Goal: Information Seeking & Learning: Learn about a topic

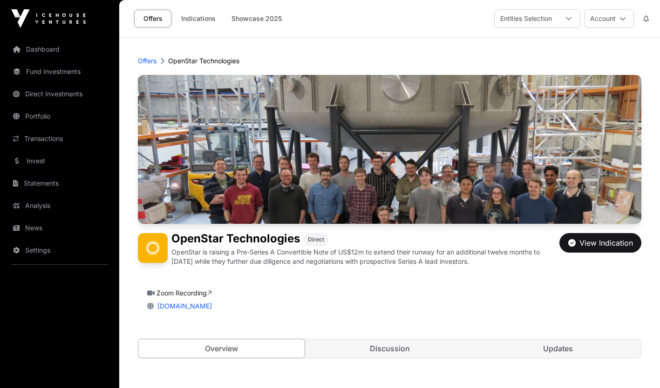
click at [58, 165] on link "Invest" at bounding box center [59, 161] width 104 height 20
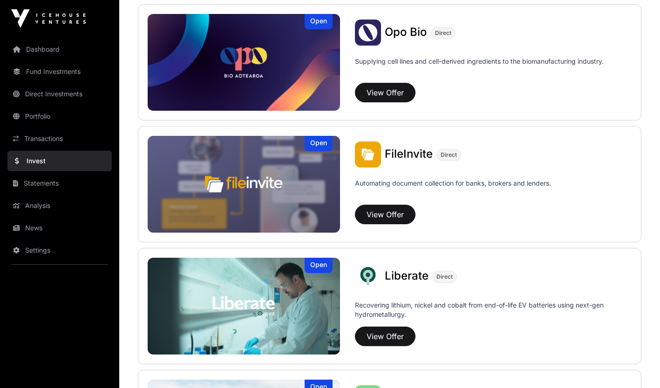
scroll to position [485, 0]
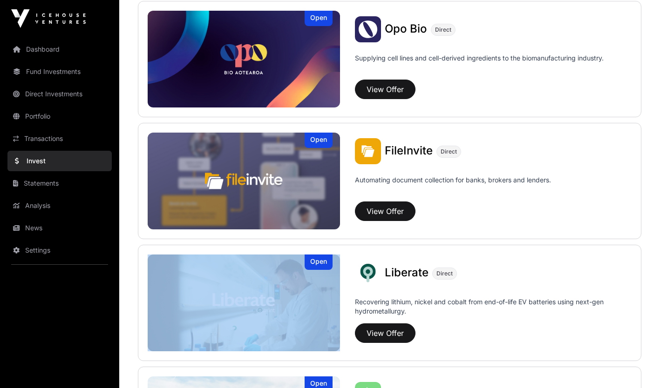
drag, startPoint x: 654, startPoint y: 202, endPoint x: 657, endPoint y: 214, distance: 12.3
click at [657, 214] on div "Showcase 2025 Several startups participated in Showcase 2025. Their capital rai…" at bounding box center [389, 329] width 541 height 1552
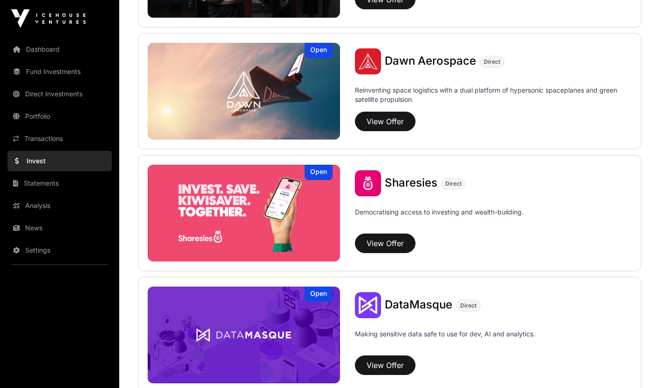
scroll to position [1052, 0]
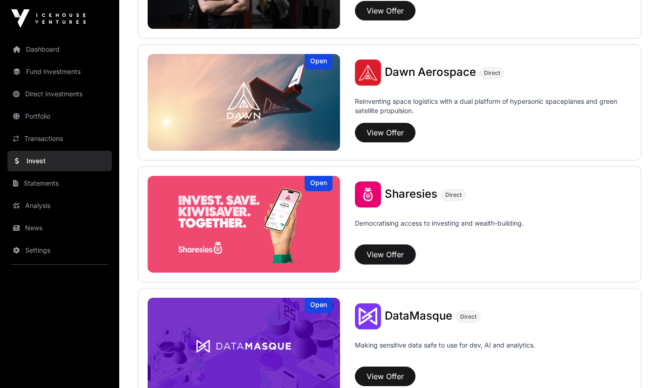
click at [405, 258] on button "View Offer" at bounding box center [385, 255] width 61 height 20
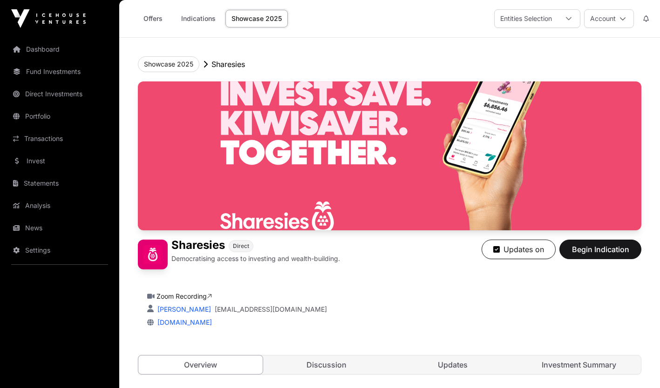
click at [567, 366] on link "Investment Summary" at bounding box center [579, 365] width 124 height 19
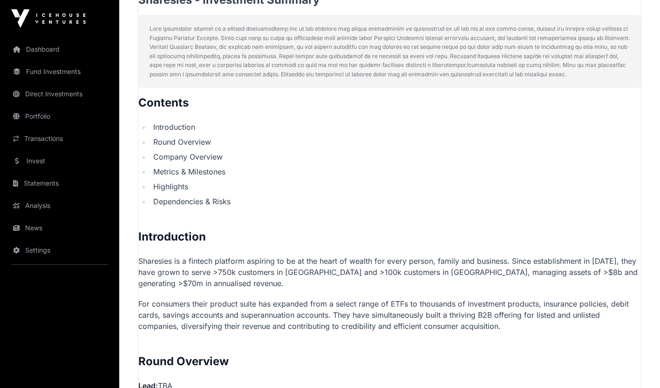
scroll to position [442, 0]
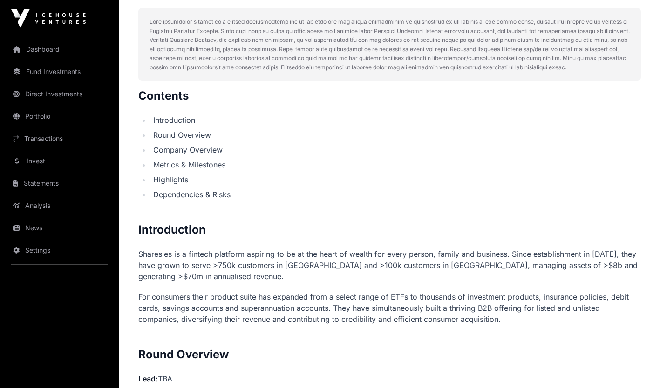
drag, startPoint x: 659, startPoint y: 105, endPoint x: 656, endPoint y: 122, distance: 16.5
drag, startPoint x: 656, startPoint y: 122, endPoint x: 656, endPoint y: 127, distance: 5.6
drag, startPoint x: 656, startPoint y: 127, endPoint x: 629, endPoint y: 123, distance: 27.4
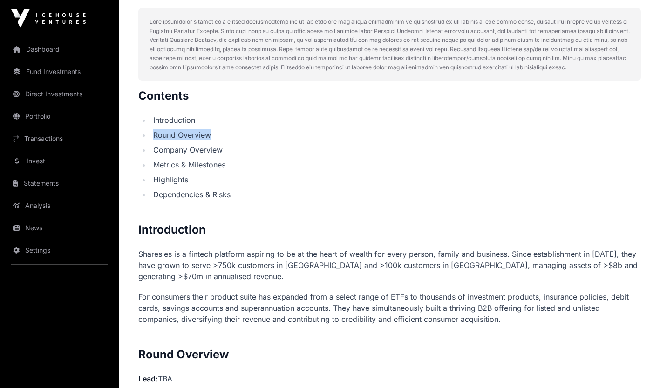
click at [629, 123] on li "Introduction" at bounding box center [395, 120] width 490 height 11
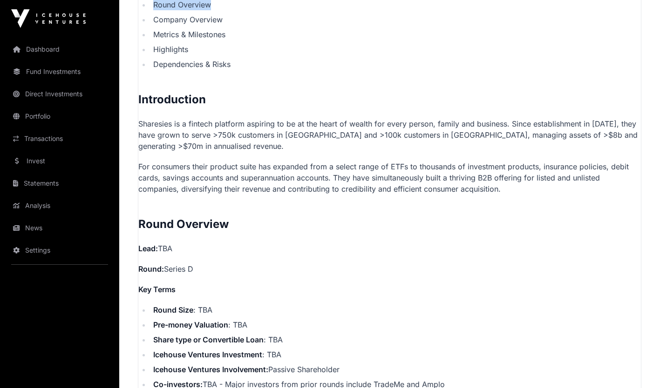
scroll to position [571, 0]
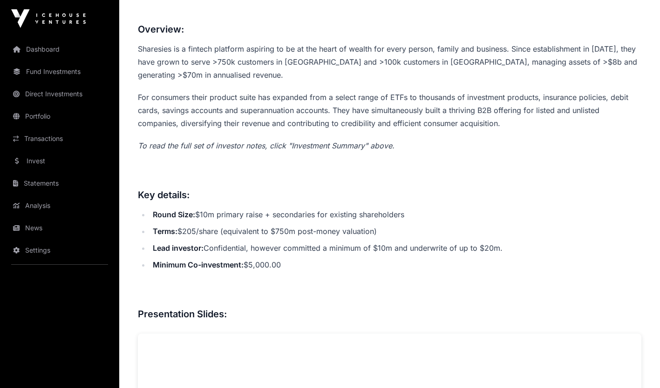
scroll to position [371, 0]
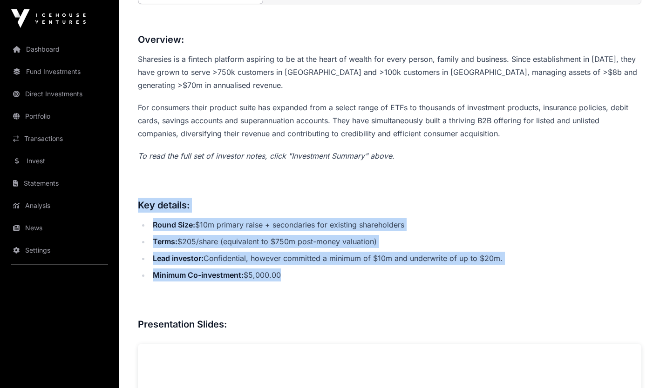
drag, startPoint x: 283, startPoint y: 275, endPoint x: 131, endPoint y: 202, distance: 168.3
click at [51, 121] on link "Portfolio" at bounding box center [59, 116] width 104 height 20
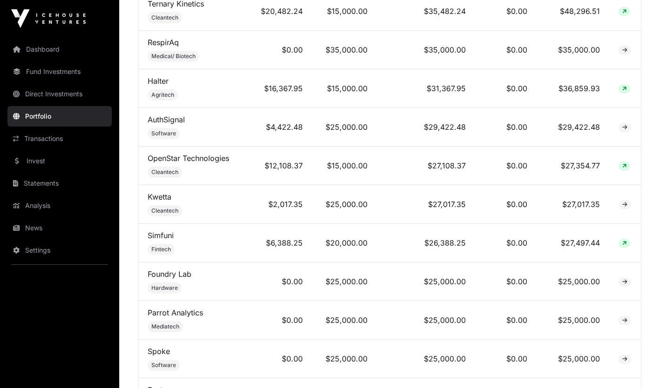
scroll to position [577, 0]
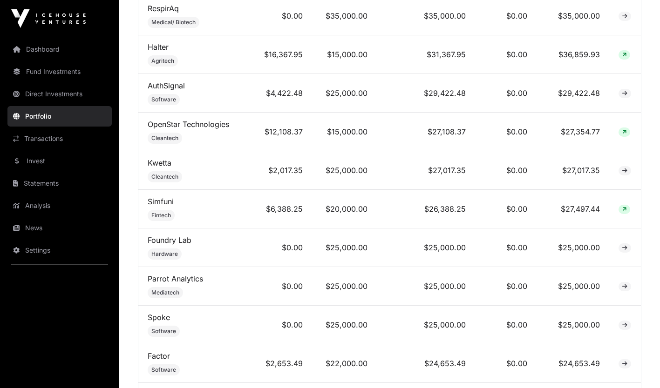
drag, startPoint x: 656, startPoint y: 99, endPoint x: 649, endPoint y: 44, distance: 55.9
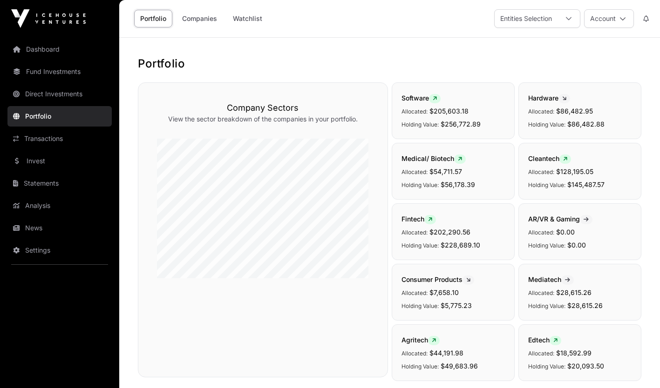
scroll to position [136, 0]
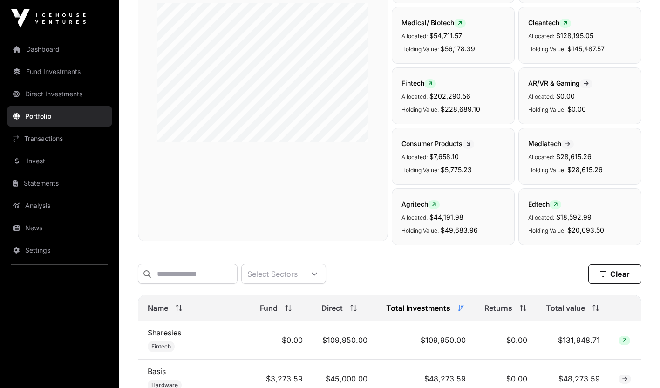
click at [162, 338] on link "Sharesies" at bounding box center [165, 332] width 34 height 9
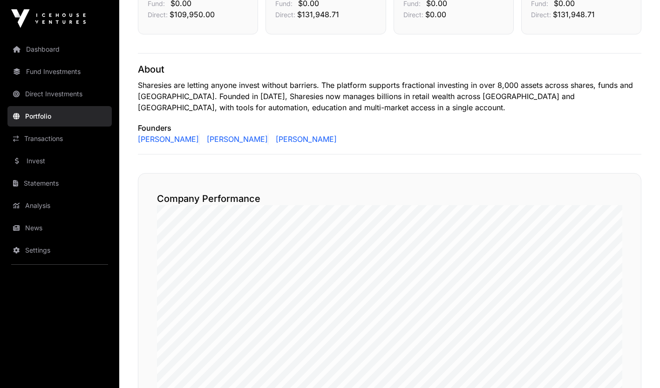
scroll to position [396, 0]
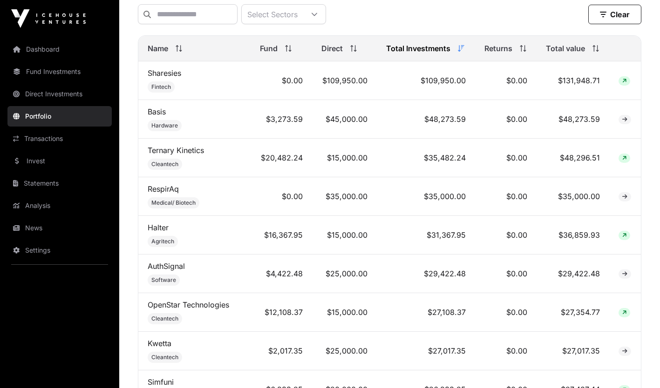
scroll to position [136, 0]
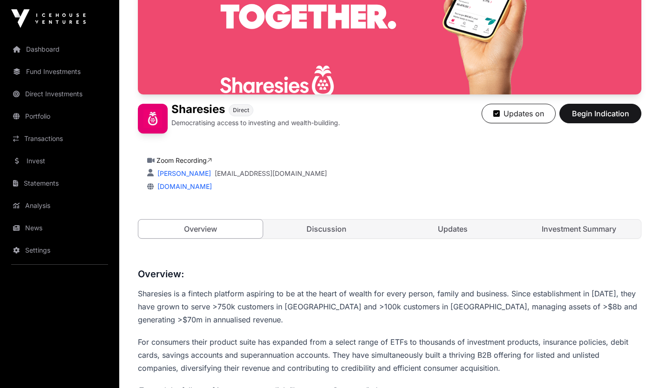
scroll to position [371, 0]
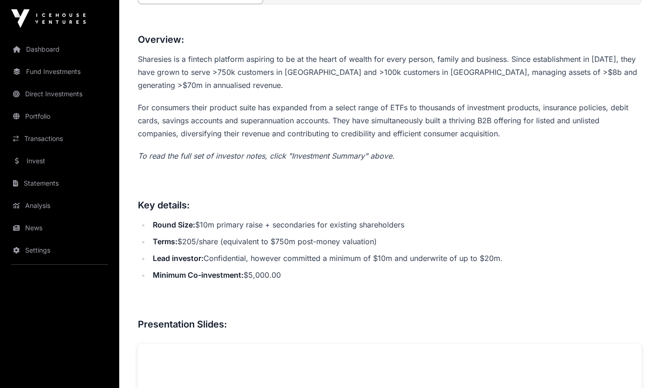
click at [284, 274] on li "Minimum Co-investment: $5,000.00" at bounding box center [395, 275] width 491 height 13
click at [300, 273] on li "Minimum Co-investment: $5,000.00" at bounding box center [395, 275] width 491 height 13
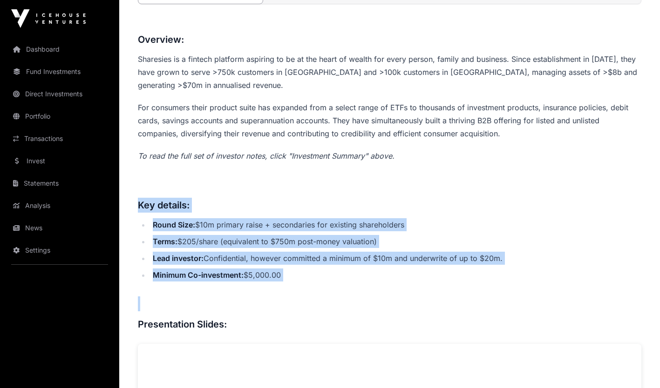
drag, startPoint x: 300, startPoint y: 273, endPoint x: 147, endPoint y: 202, distance: 168.6
click at [147, 202] on h3 "Key details:" at bounding box center [390, 205] width 504 height 15
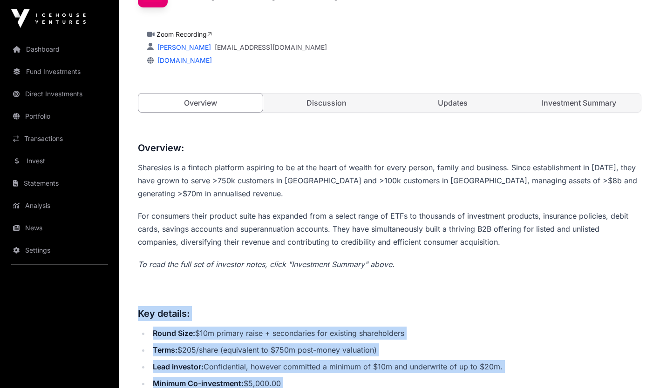
scroll to position [254, 0]
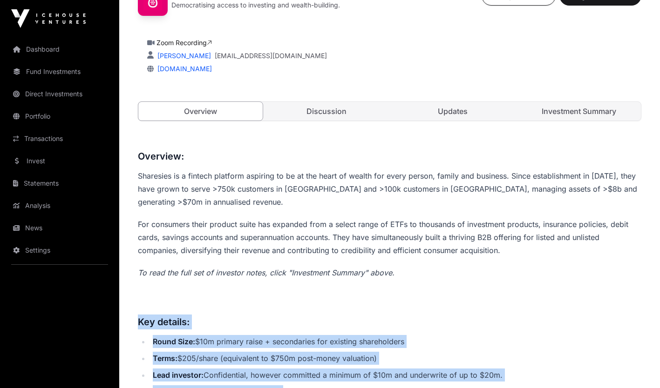
click at [585, 113] on link "Investment Summary" at bounding box center [579, 111] width 124 height 19
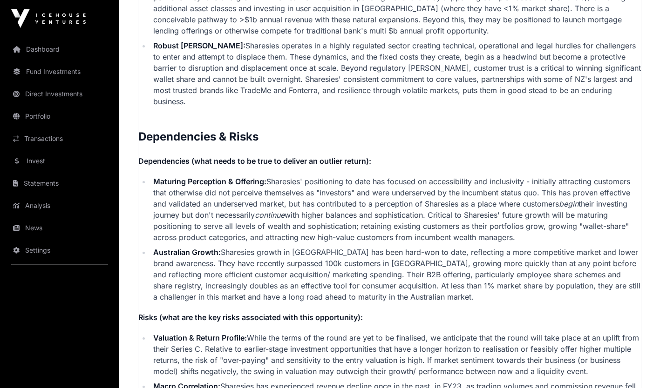
scroll to position [2388, 0]
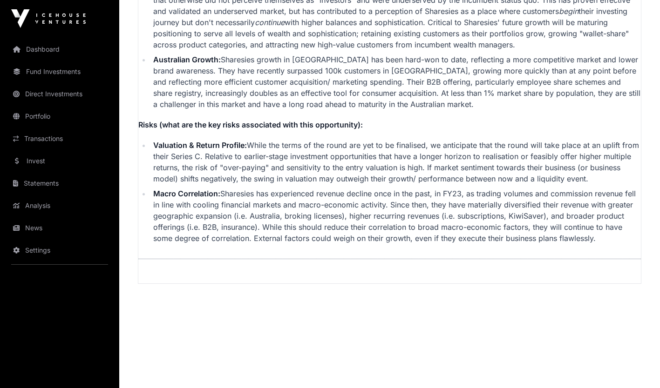
drag, startPoint x: 140, startPoint y: 131, endPoint x: 238, endPoint y: 297, distance: 192.6
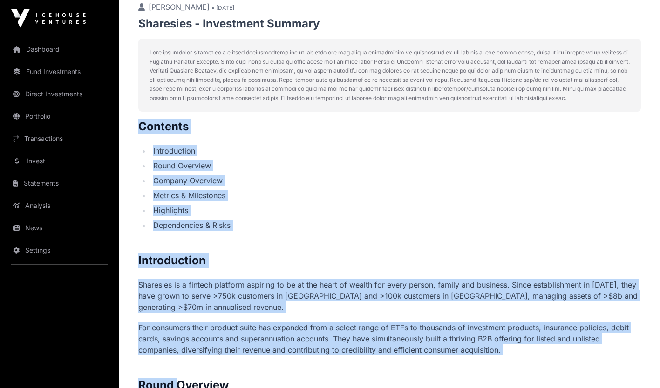
scroll to position [435, 0]
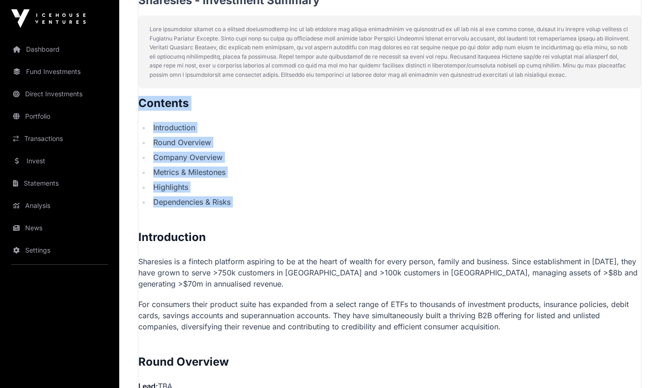
drag, startPoint x: 278, startPoint y: 239, endPoint x: 139, endPoint y: 237, distance: 138.8
copy p "Contents Introduction Round Overview Company Overview Metrics & Milestones High…"
click at [78, 160] on link "Invest" at bounding box center [59, 161] width 104 height 20
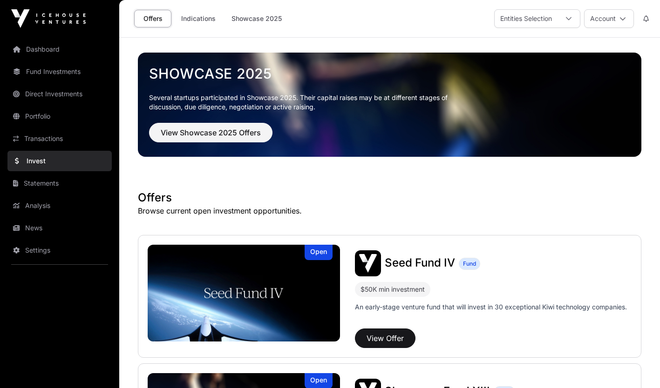
click at [73, 160] on link "Invest" at bounding box center [59, 161] width 104 height 20
click at [41, 161] on link "Invest" at bounding box center [59, 161] width 104 height 20
click at [35, 122] on link "Portfolio" at bounding box center [59, 116] width 104 height 20
click at [36, 116] on link "Portfolio" at bounding box center [59, 116] width 104 height 20
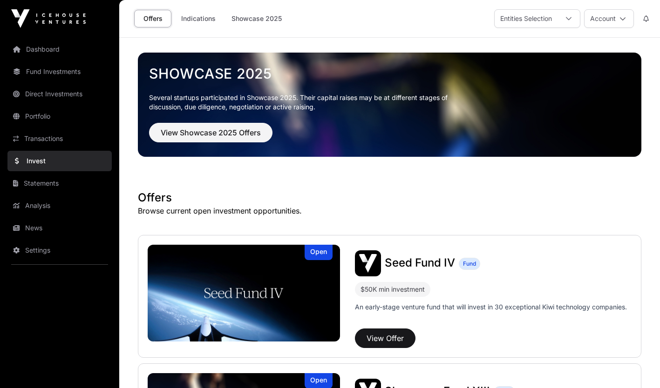
click at [37, 116] on link "Portfolio" at bounding box center [59, 116] width 104 height 20
click at [53, 116] on link "Portfolio" at bounding box center [59, 116] width 104 height 20
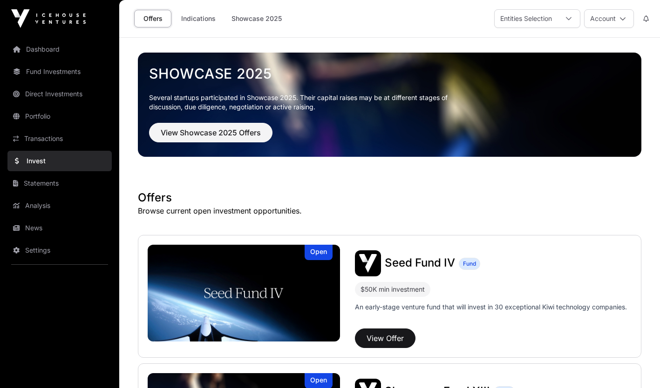
click at [52, 97] on link "Direct Investments" at bounding box center [59, 94] width 104 height 20
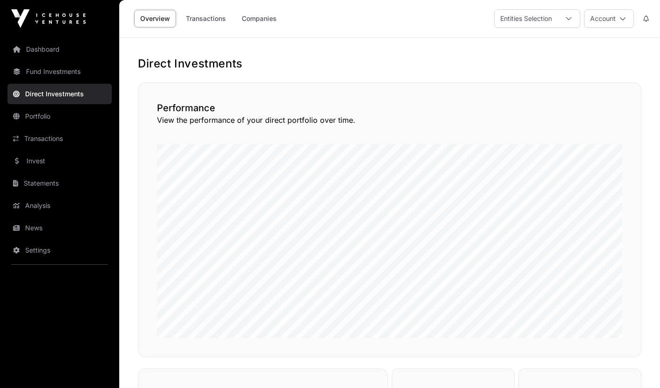
click at [40, 118] on link "Portfolio" at bounding box center [59, 116] width 104 height 20
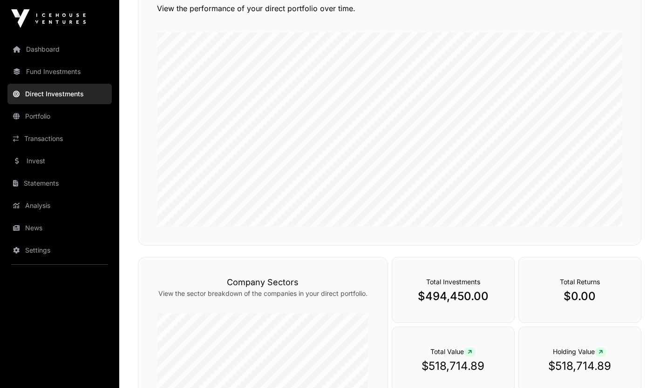
scroll to position [64, 0]
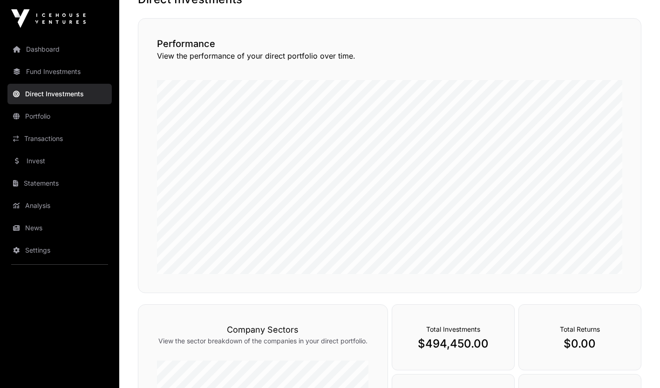
click at [48, 115] on link "Portfolio" at bounding box center [59, 116] width 104 height 20
click at [22, 119] on link "Portfolio" at bounding box center [59, 116] width 104 height 20
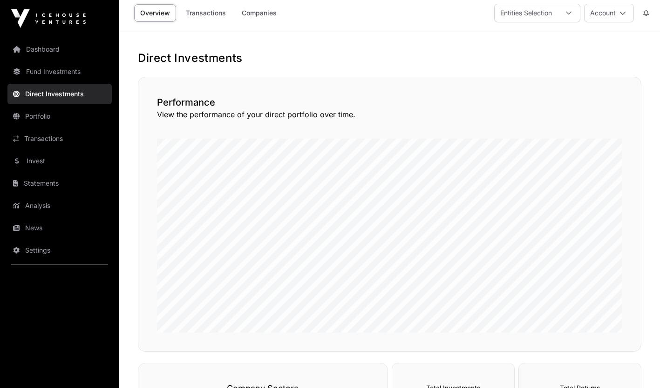
scroll to position [0, 0]
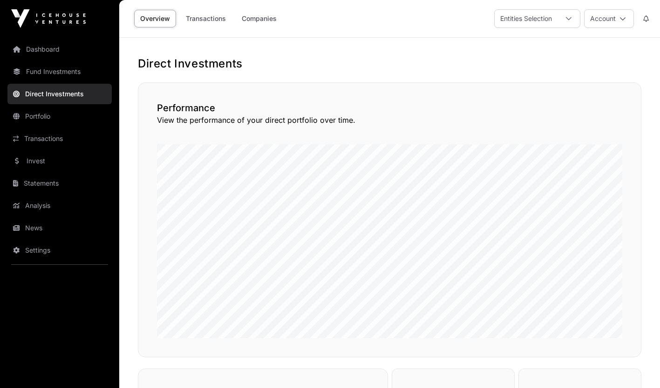
click at [46, 121] on link "Portfolio" at bounding box center [59, 116] width 104 height 20
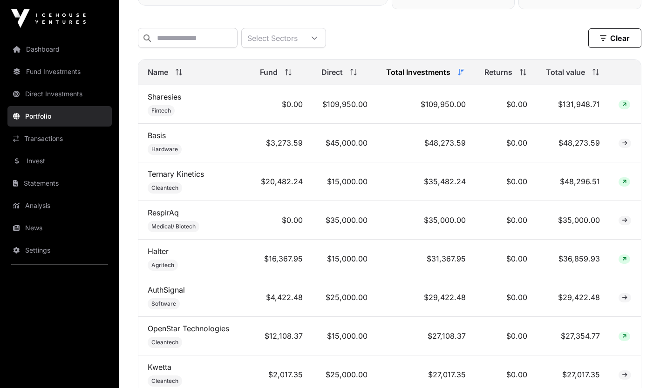
scroll to position [422, 0]
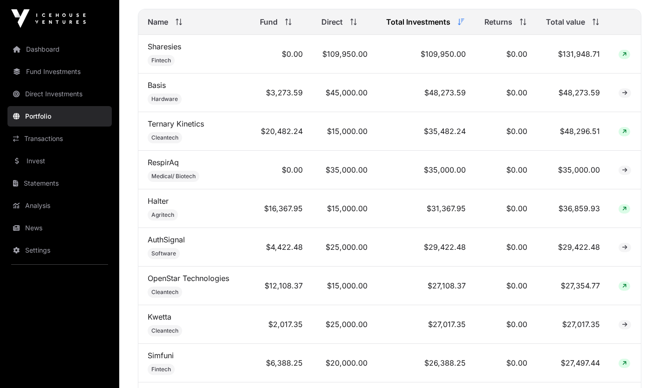
click at [168, 51] on link "Sharesies" at bounding box center [165, 46] width 34 height 9
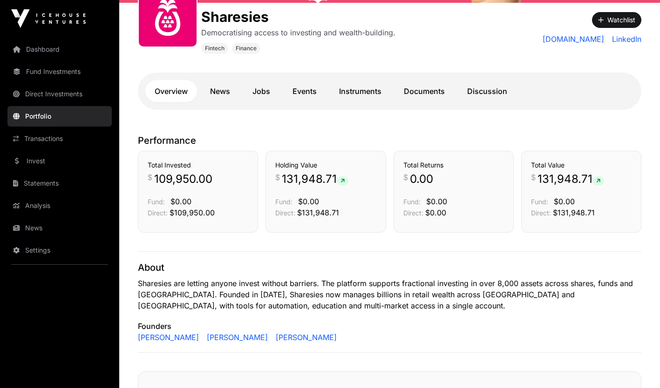
scroll to position [144, 0]
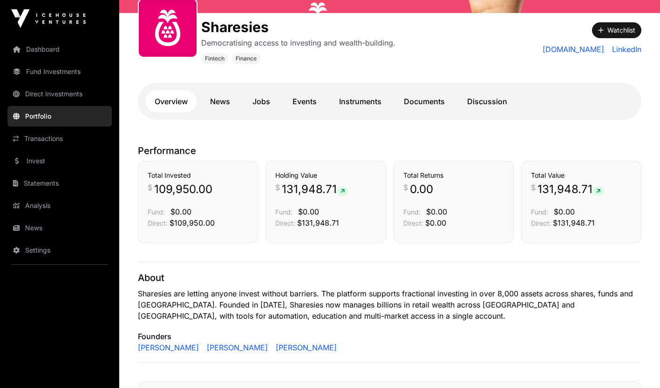
click at [365, 98] on link "Instruments" at bounding box center [360, 101] width 61 height 22
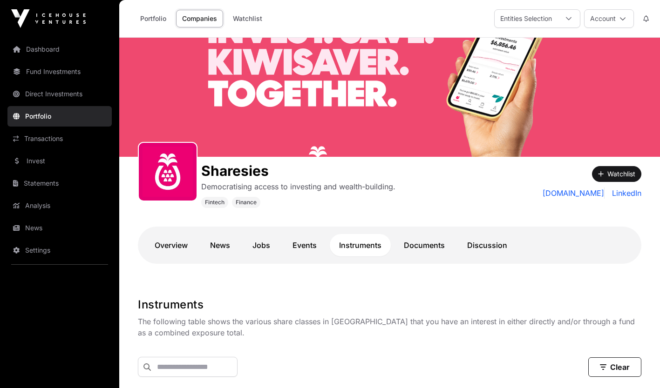
click at [44, 159] on link "Invest" at bounding box center [59, 161] width 104 height 20
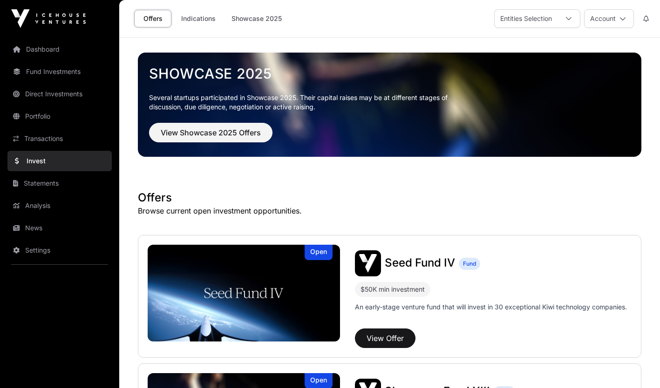
click at [44, 121] on link "Portfolio" at bounding box center [59, 116] width 104 height 20
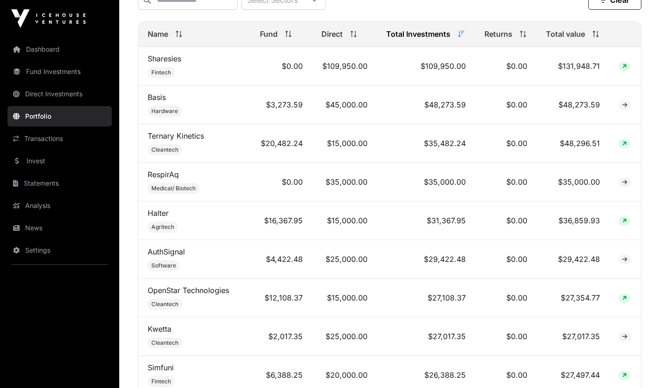
scroll to position [406, 0]
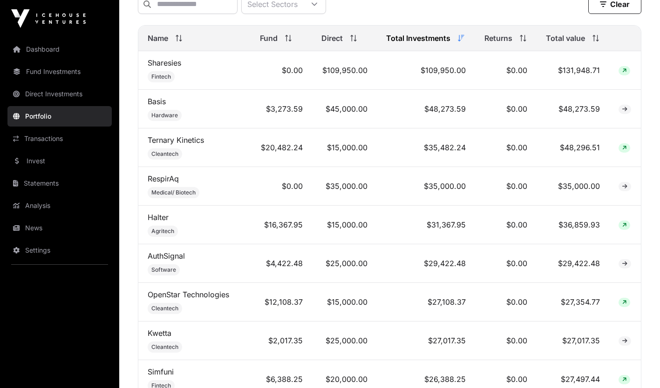
click at [183, 42] on div "Name" at bounding box center [195, 38] width 94 height 11
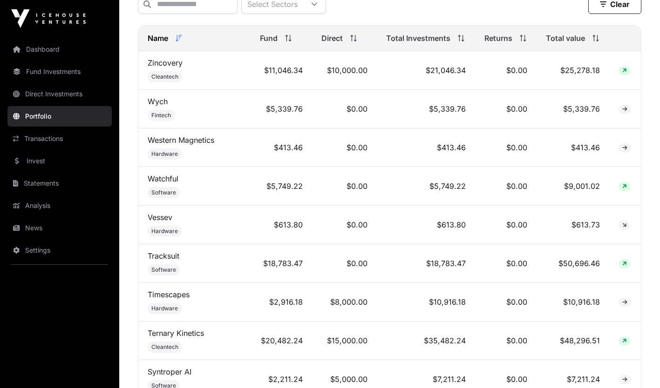
click at [182, 41] on icon at bounding box center [179, 38] width 7 height 7
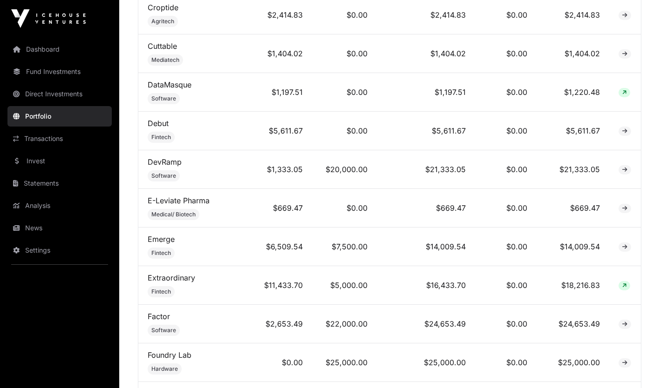
scroll to position [1151, 0]
